Goal: Answer question/provide support: Share knowledge or assist other users

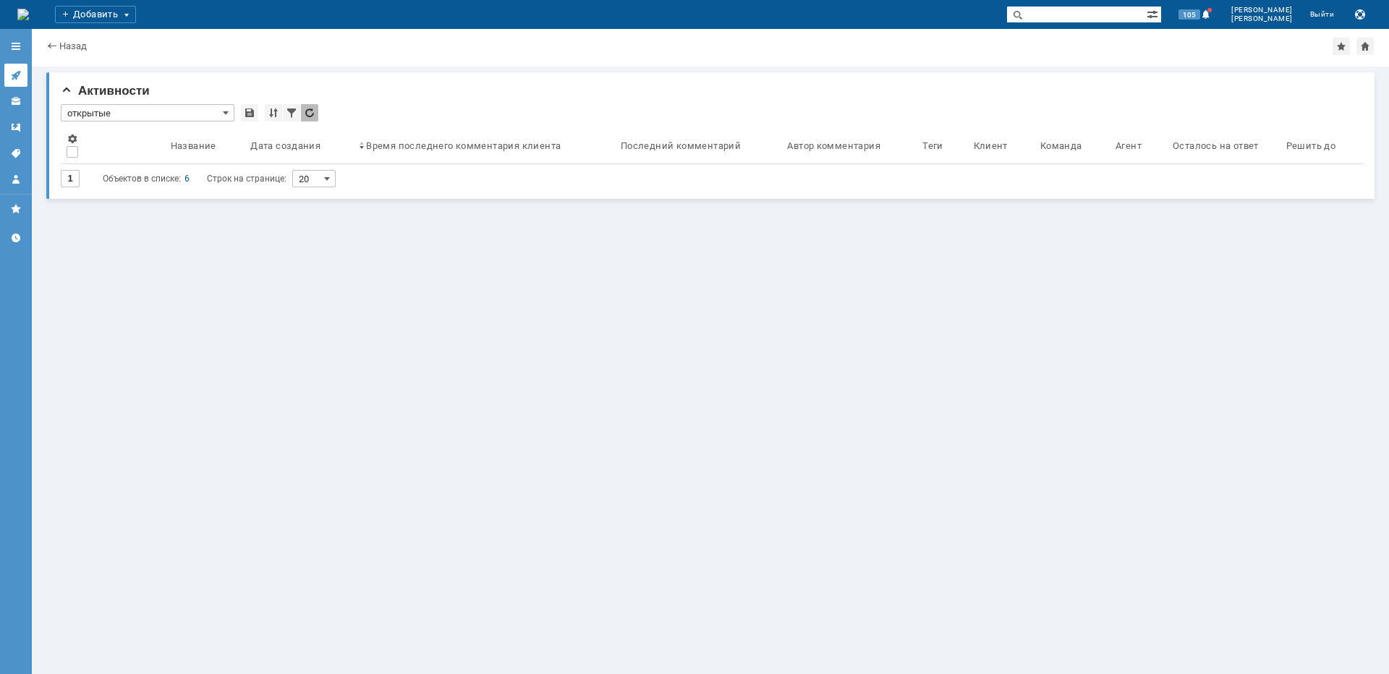
click at [17, 67] on link at bounding box center [15, 75] width 23 height 23
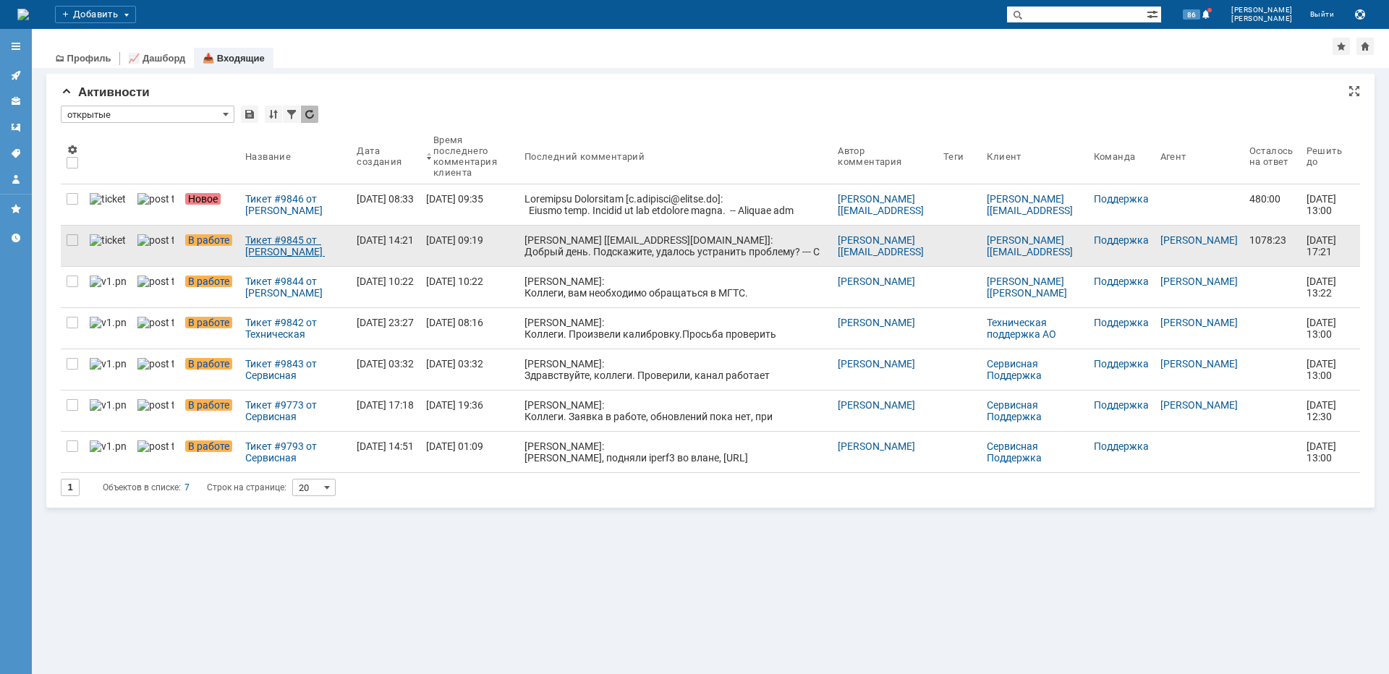
click at [307, 251] on div "Тикет #9845 от [PERSON_NAME] [[EMAIL_ADDRESS][DOMAIN_NAME]] (статус: В работе)" at bounding box center [295, 245] width 100 height 23
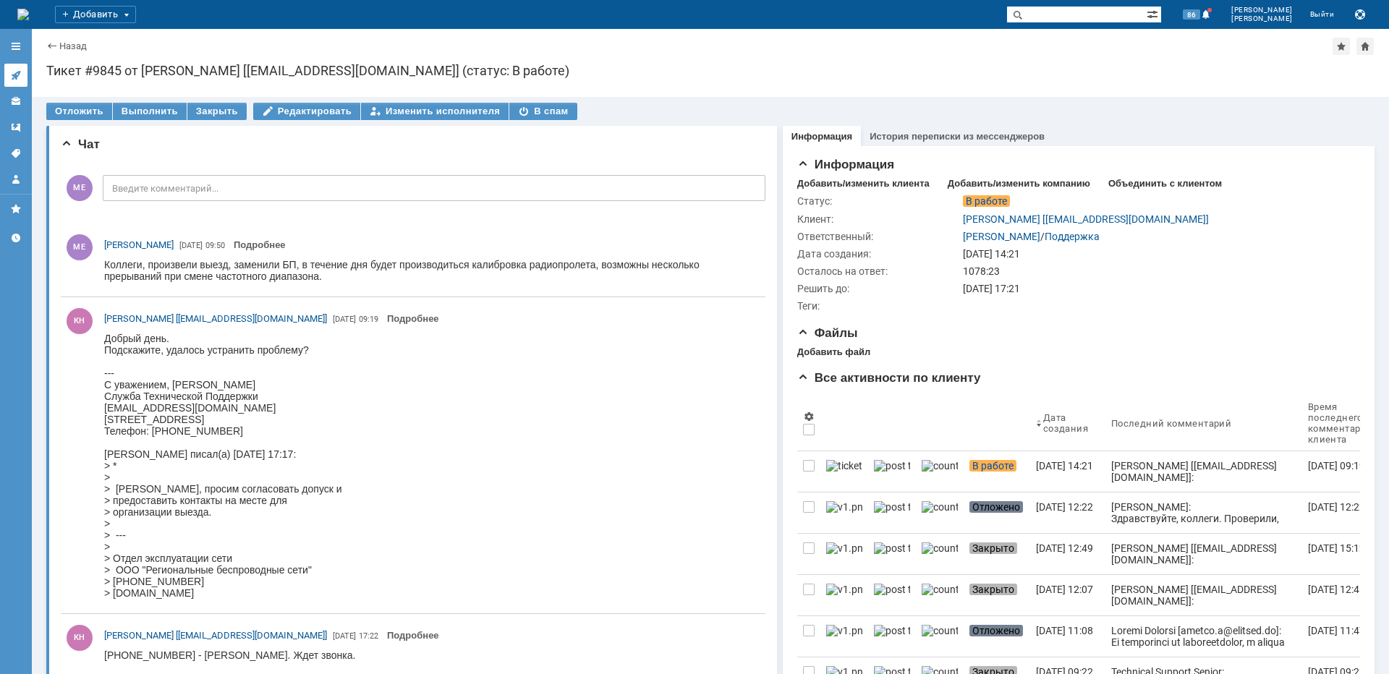
click at [22, 72] on link at bounding box center [15, 75] width 23 height 23
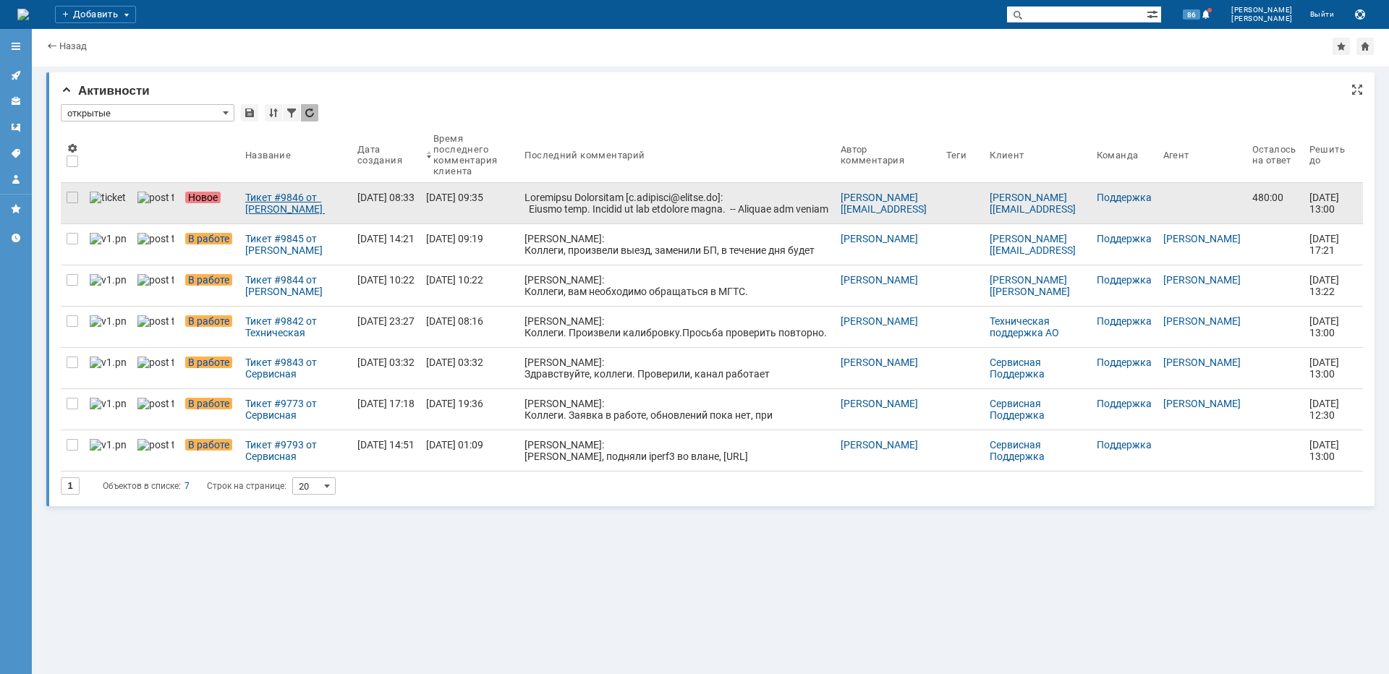
click at [254, 192] on div "Тикет #9846 от Александр Подольский [a.podolsky@biztel.ru] (статус: Новое)" at bounding box center [295, 203] width 101 height 23
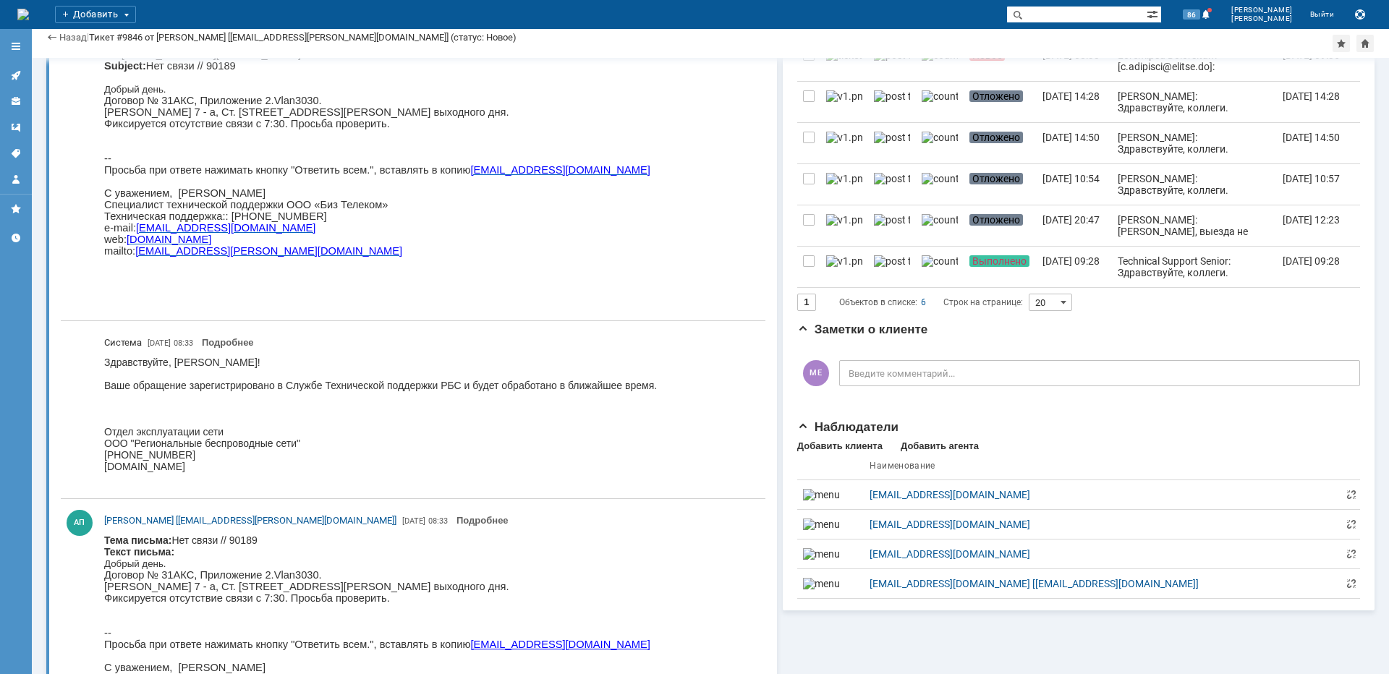
scroll to position [493, 0]
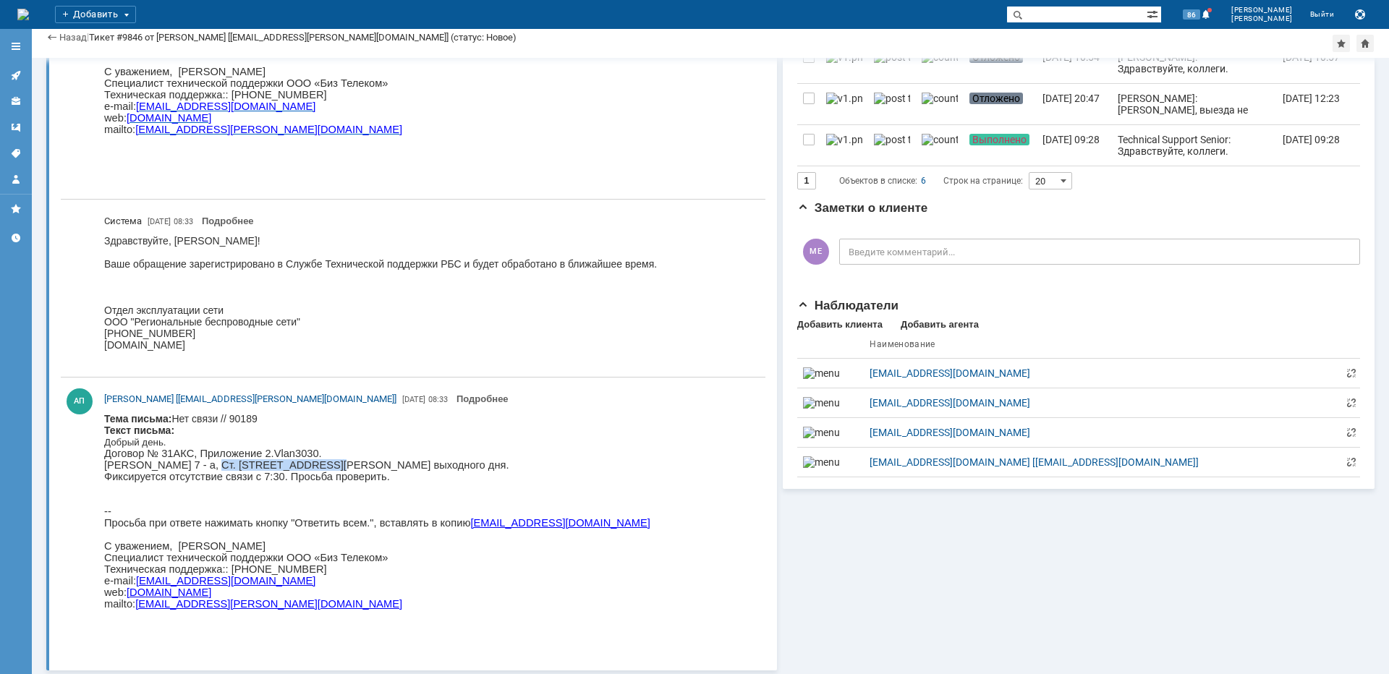
drag, startPoint x: 192, startPoint y: 469, endPoint x: 294, endPoint y: 468, distance: 102.7
click at [296, 467] on p "Бутлерова 7 - а, Ст. Петровско-Разумовский пр., вл. 1/23, ярмарка выходного дня…" at bounding box center [377, 476] width 546 height 35
copy p "Петровско-Разумовски"
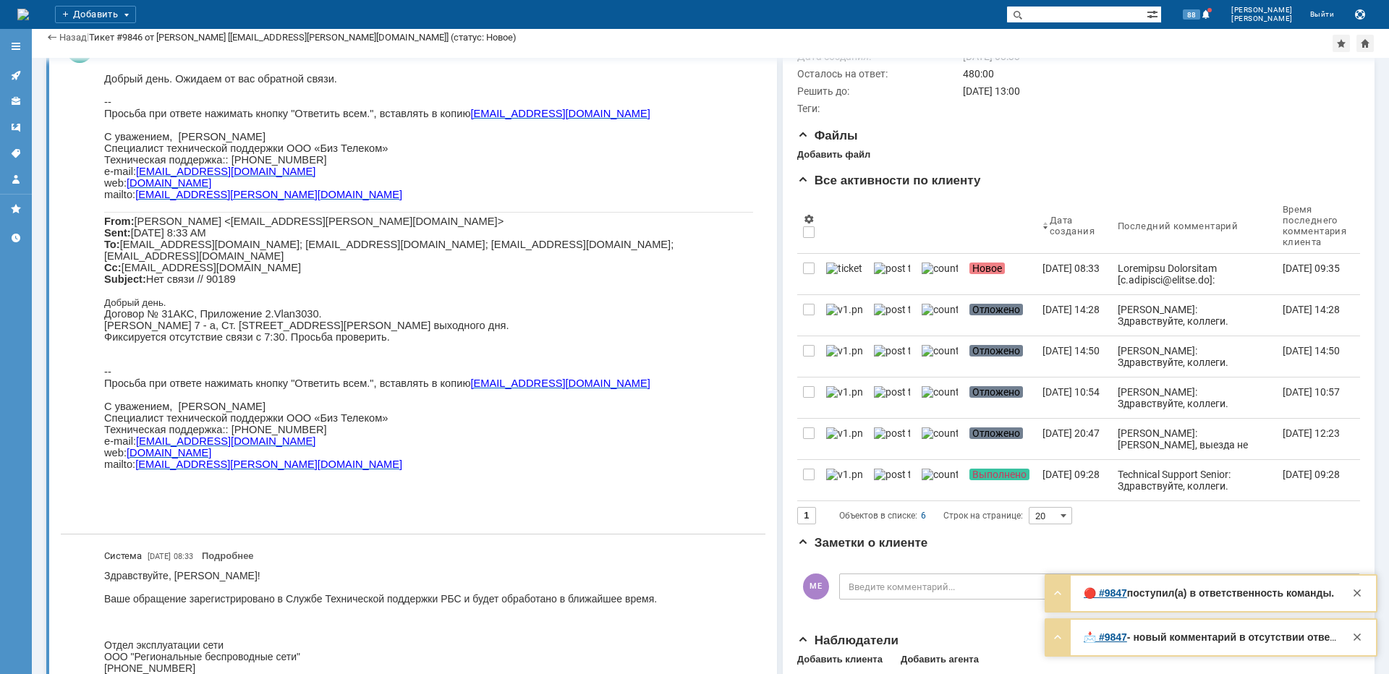
scroll to position [0, 0]
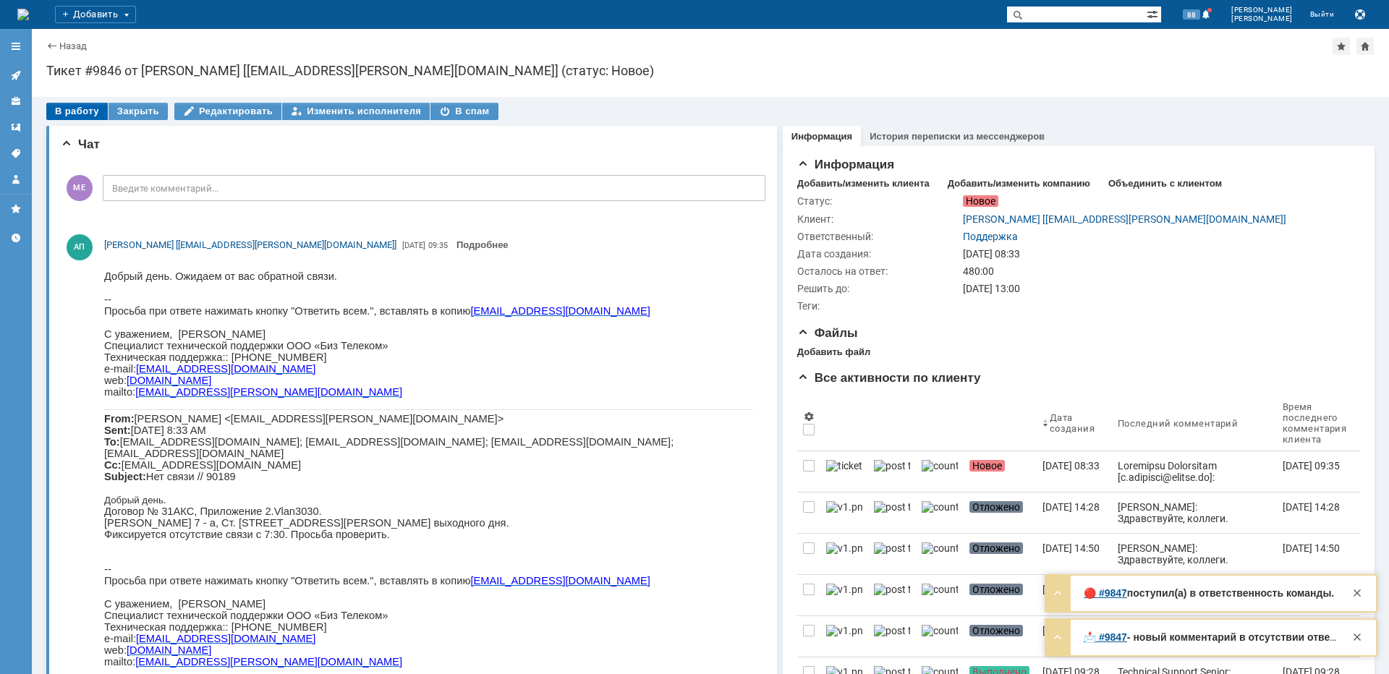
click at [67, 112] on div "В работу" at bounding box center [76, 111] width 61 height 17
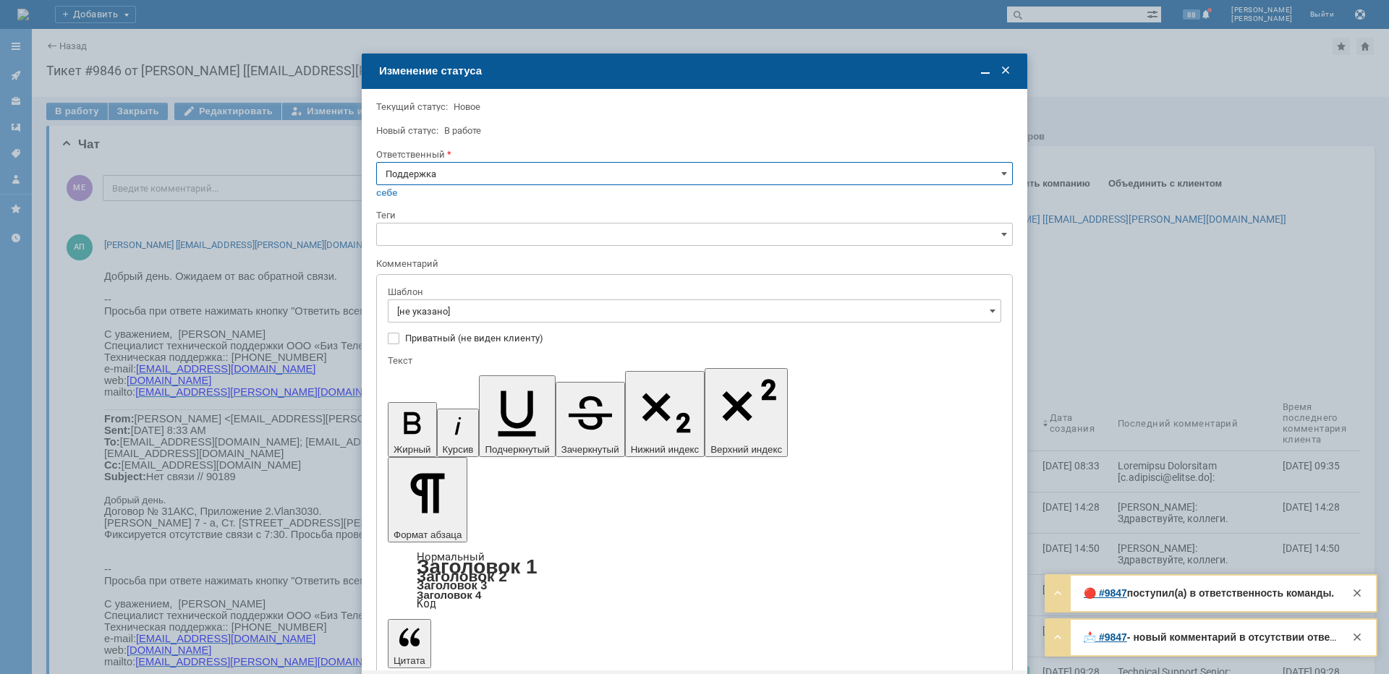
click at [467, 173] on input "Поддержка" at bounding box center [694, 173] width 637 height 23
click at [425, 318] on span "Майко Евгений" at bounding box center [695, 320] width 618 height 12
click at [430, 297] on div "Шаблон" at bounding box center [694, 293] width 613 height 14
type input "Майко Евгений"
click at [430, 305] on input "[не указано]" at bounding box center [694, 310] width 613 height 23
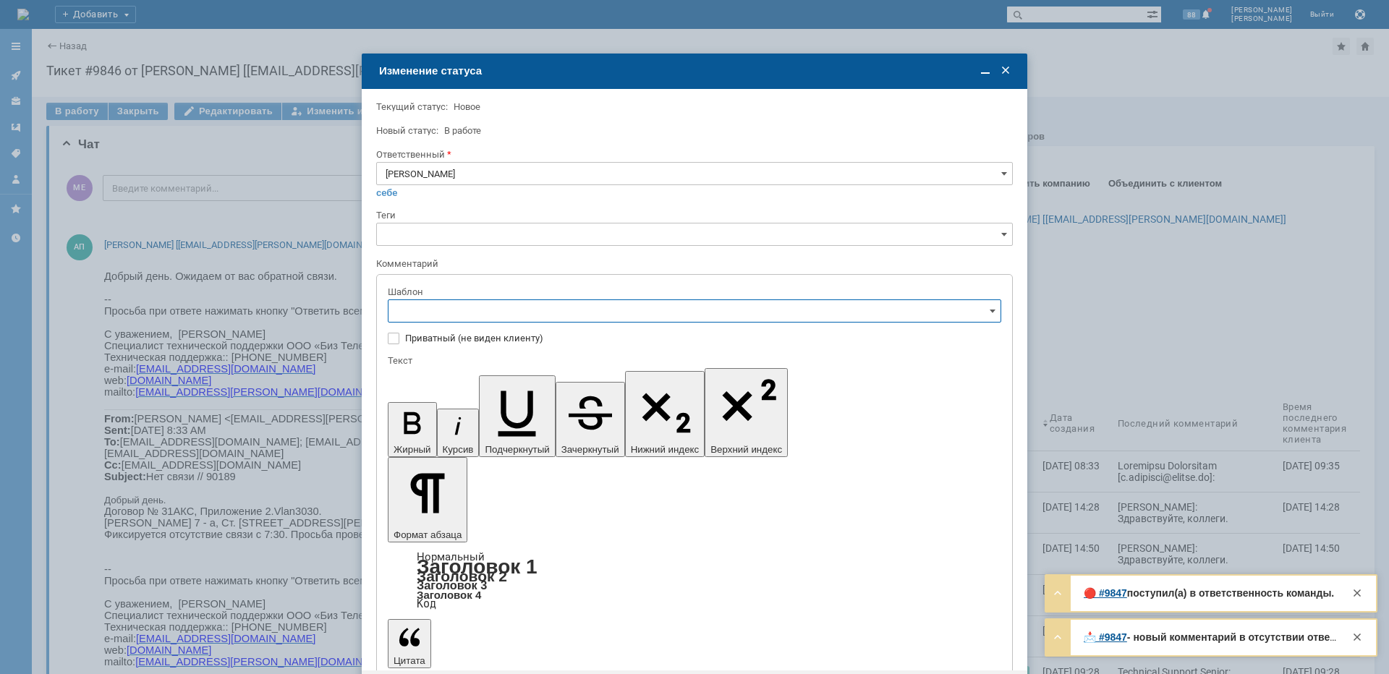
click at [509, 366] on span "[операторы] Авария на транзите" at bounding box center [694, 362] width 595 height 12
type input "[операторы] Авария на транзите"
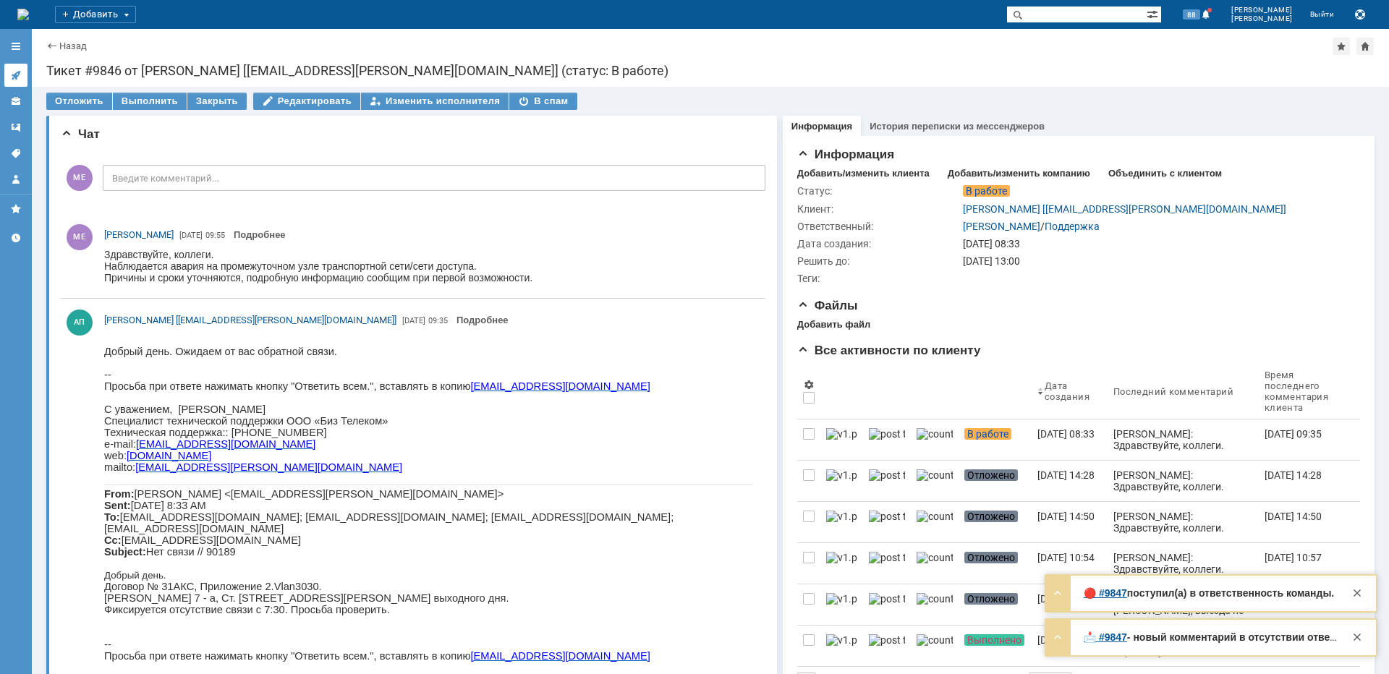
click at [22, 74] on link at bounding box center [15, 75] width 23 height 23
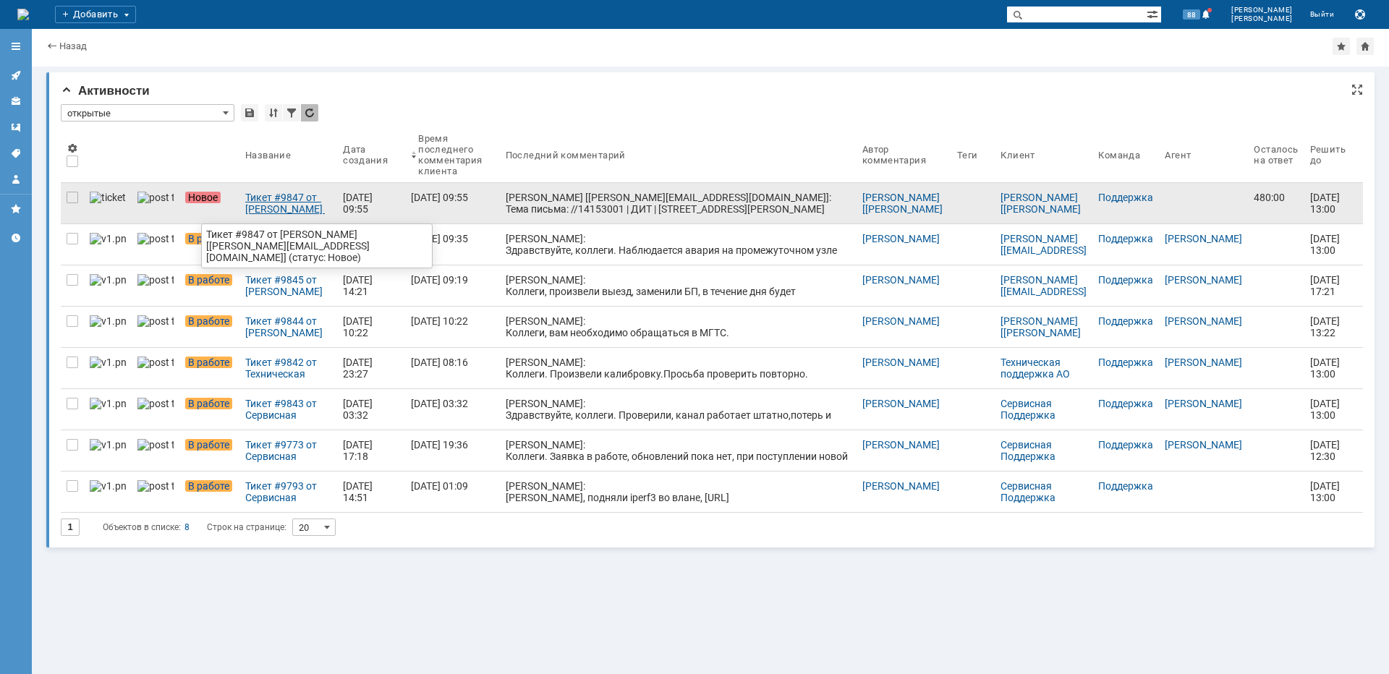
click at [255, 208] on div "Тикет #9847 от Погоняев Михаил Николаевич [mikhail.pogonyaev@rt.ru] (статус: Но…" at bounding box center [288, 203] width 86 height 23
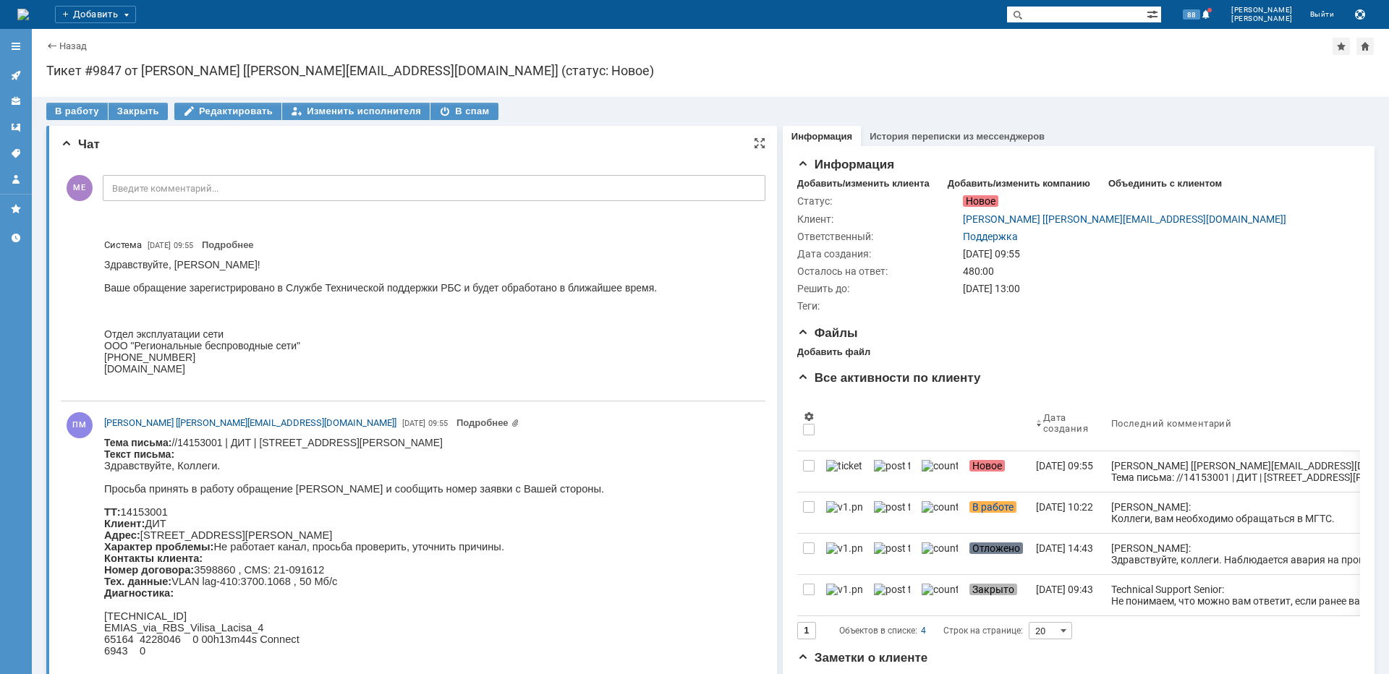
click at [604, 441] on body "Тема письма: //14153001 | ДИТ | г. Москва, Северо-Западный АО, Северное Тушино …" at bounding box center [354, 643] width 500 height 413
copy body "Лациса"
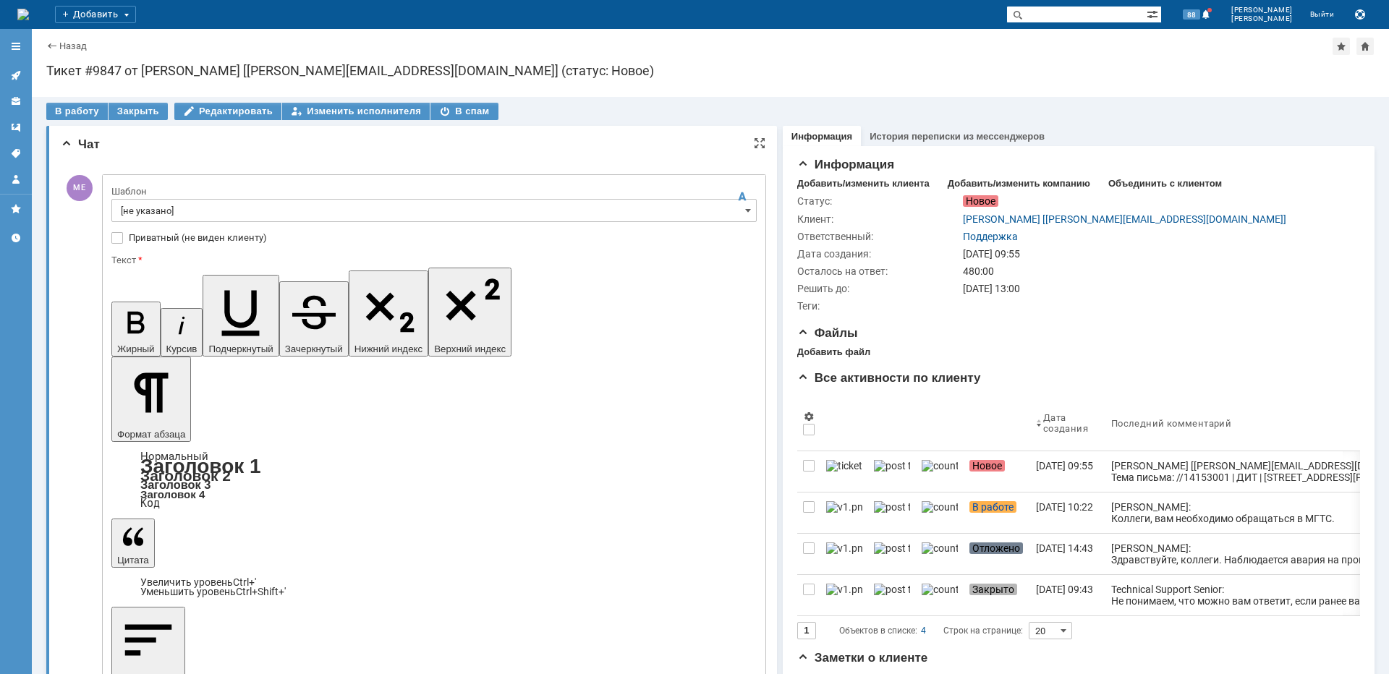
drag, startPoint x: 540, startPoint y: 4193, endPoint x: -3, endPoint y: 4178, distance: 542.8
click at [64, 116] on div "В работу" at bounding box center [76, 111] width 61 height 17
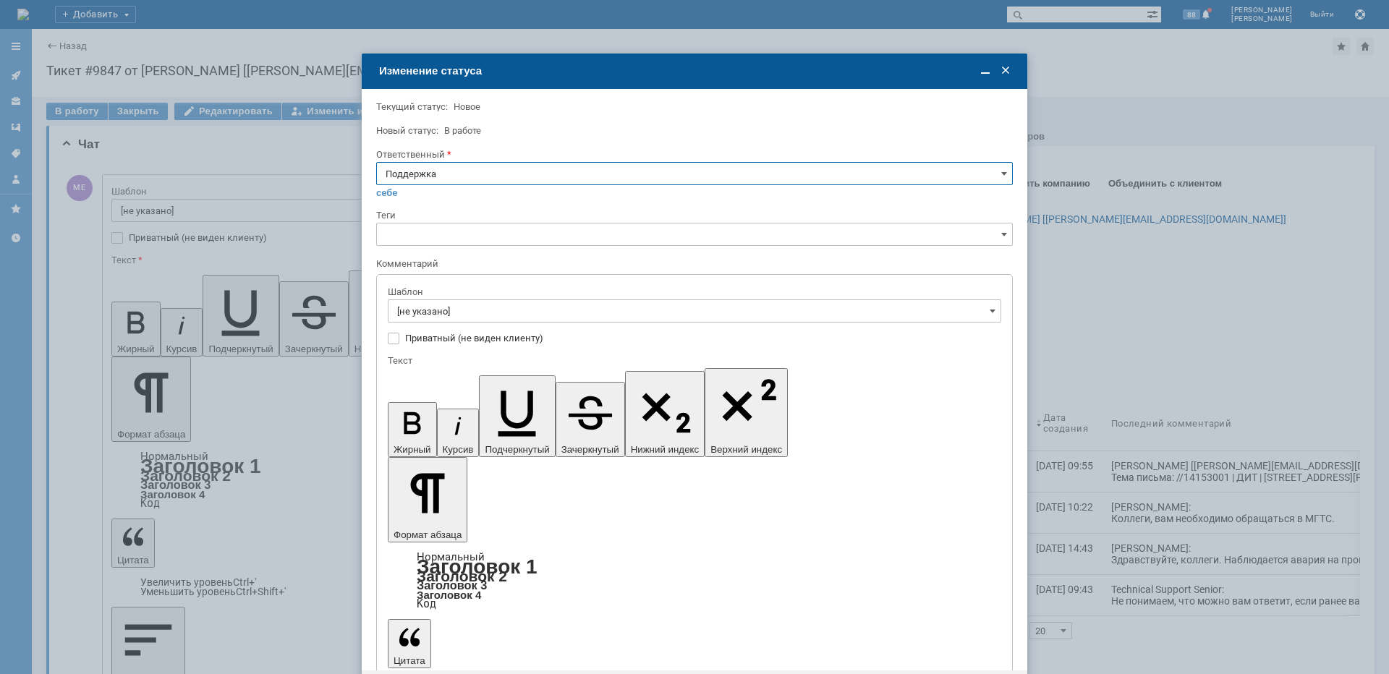
drag, startPoint x: 430, startPoint y: 157, endPoint x: 432, endPoint y: 168, distance: 10.9
click at [430, 161] on div "Ответственный" at bounding box center [694, 155] width 637 height 14
click at [432, 168] on input "Поддержка" at bounding box center [694, 173] width 637 height 23
click at [433, 323] on span "Майко Евгений" at bounding box center [695, 320] width 618 height 12
type input "Майко Евгений"
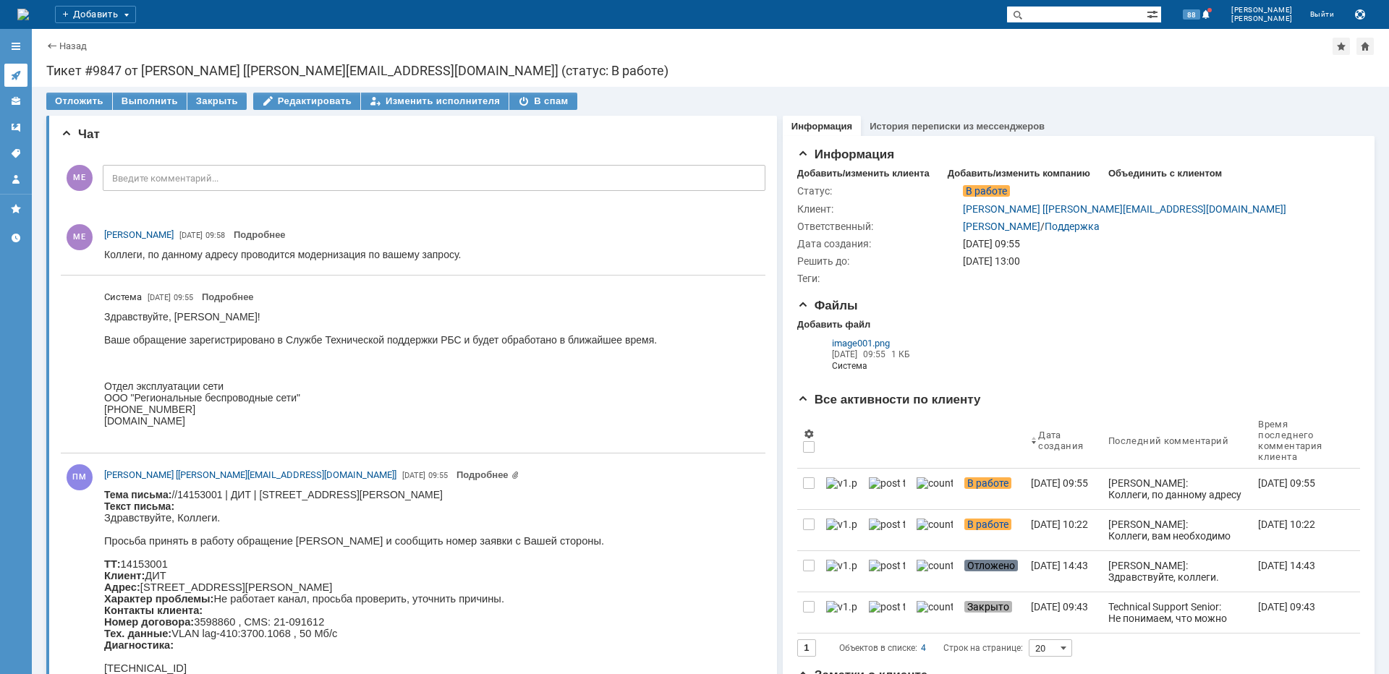
click at [20, 77] on icon at bounding box center [16, 75] width 12 height 12
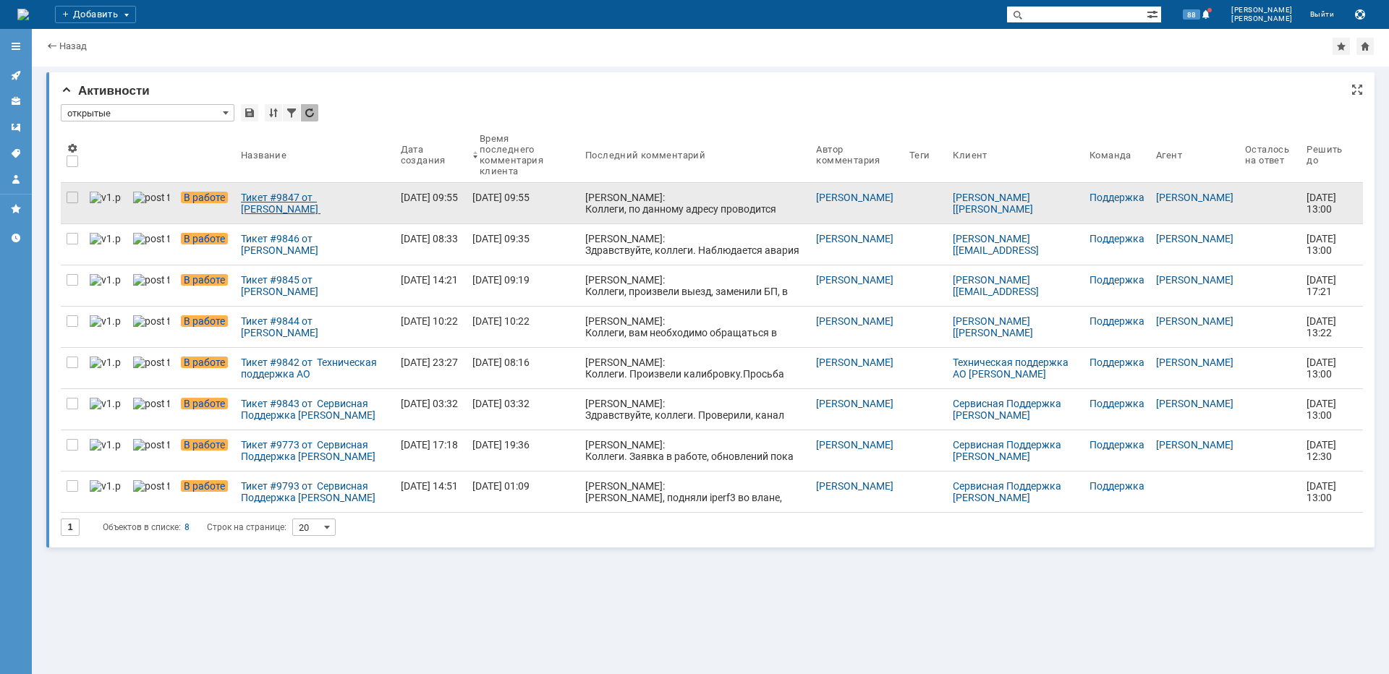
click at [301, 199] on div "Тикет #9847 от Погоняев Михаил Николаевич [mikhail.pogonyaev@rt.ru] (статус: В …" at bounding box center [315, 203] width 148 height 23
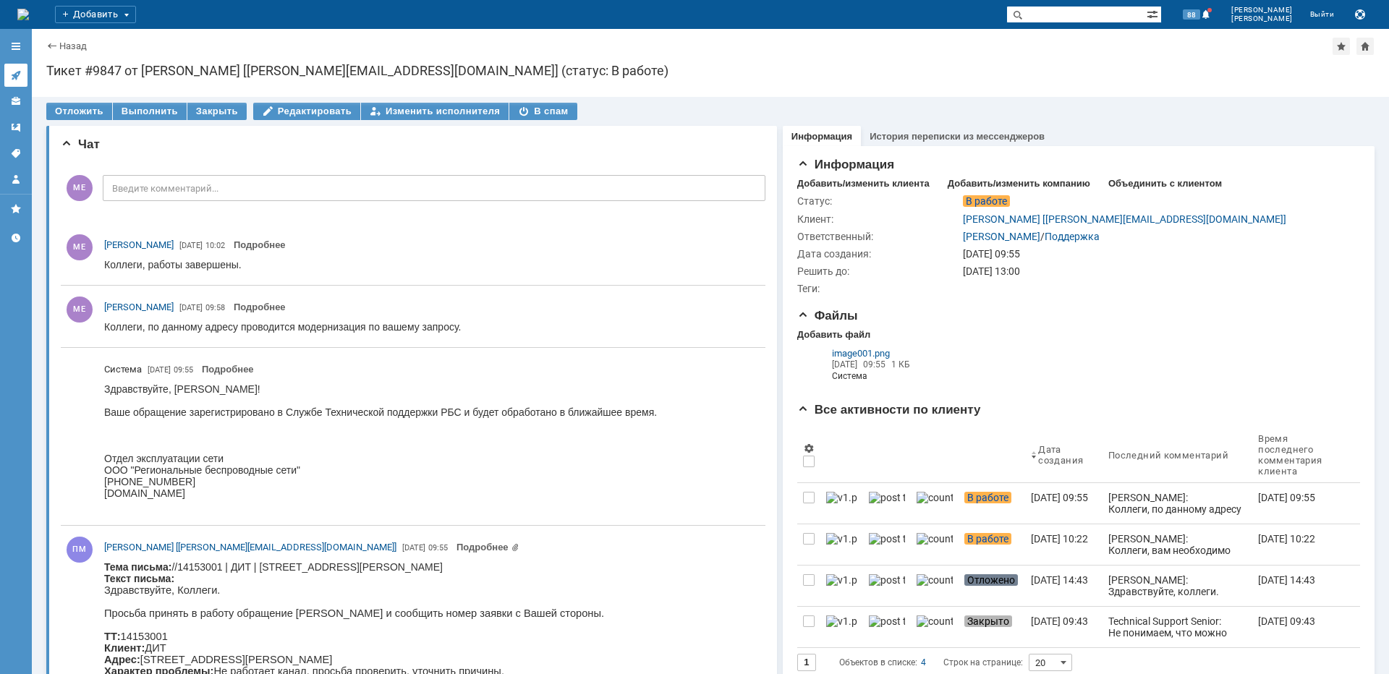
click at [17, 72] on icon at bounding box center [15, 75] width 9 height 9
